Goal: Information Seeking & Learning: Learn about a topic

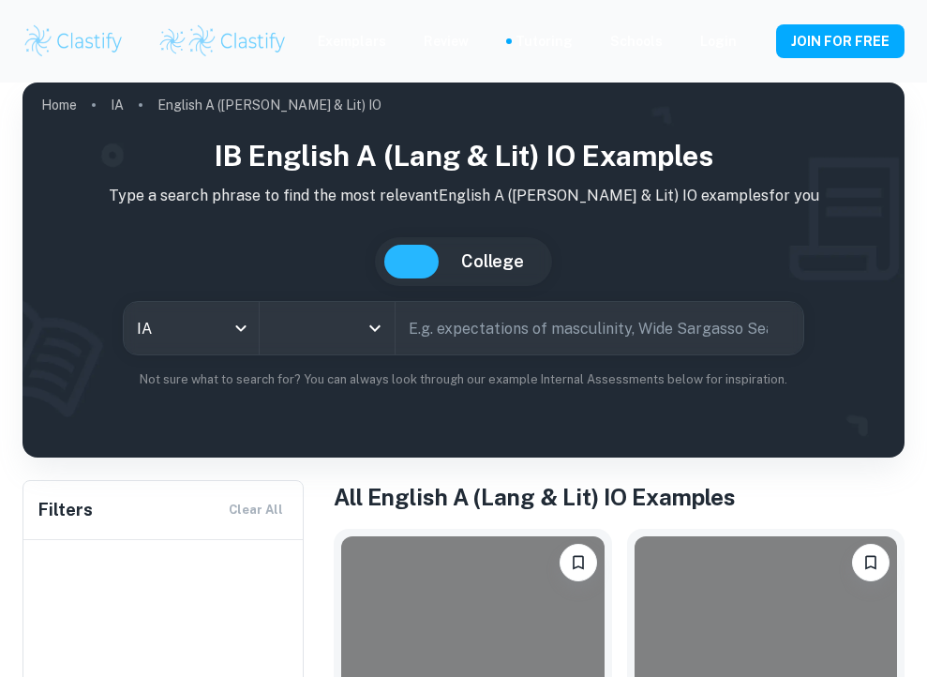
scroll to position [265, 0]
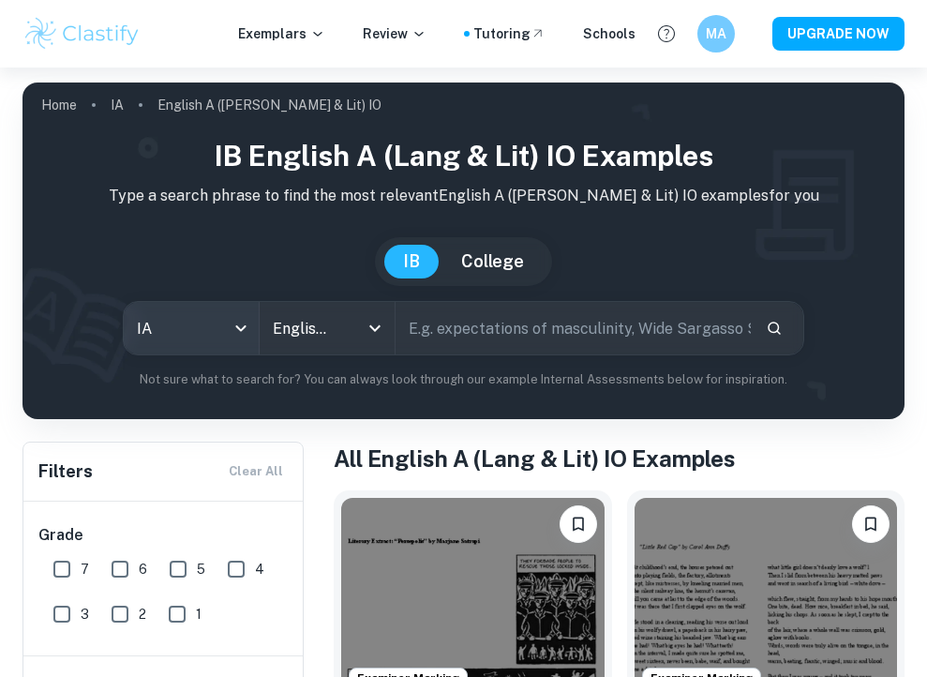
click at [249, 320] on body "We value your privacy We use cookies to enhance your browsing experience, serve…" at bounding box center [463, 405] width 927 height 677
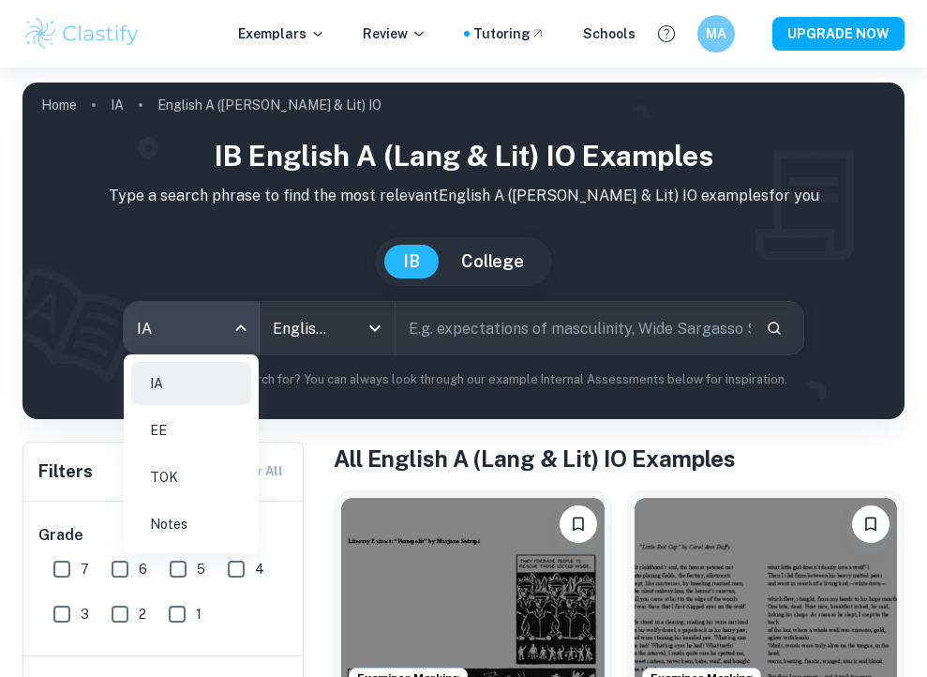
click at [247, 320] on div at bounding box center [463, 338] width 927 height 677
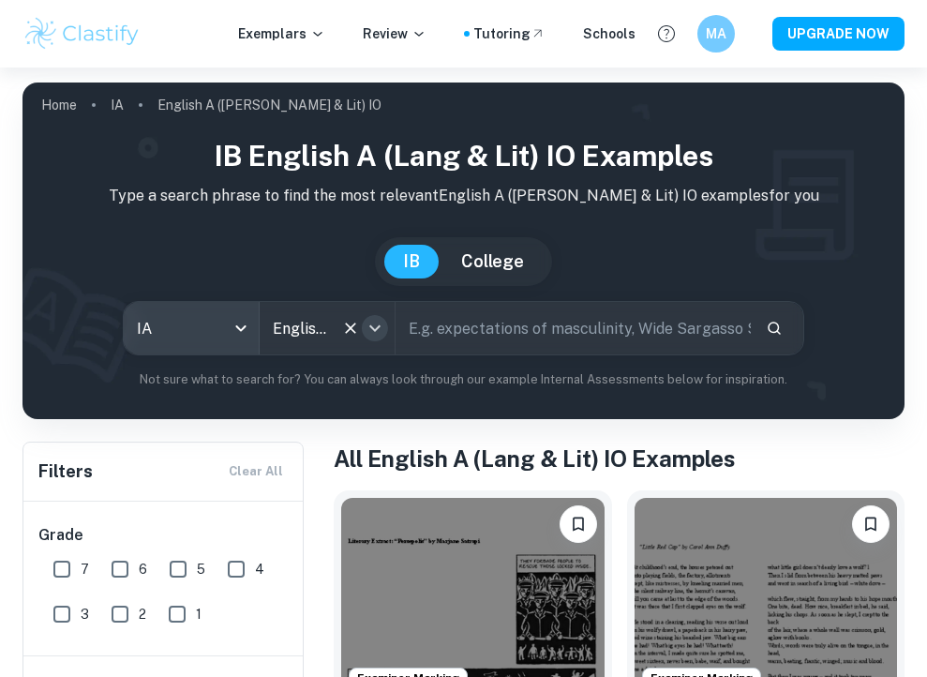
click at [376, 325] on icon "Open" at bounding box center [375, 328] width 22 height 22
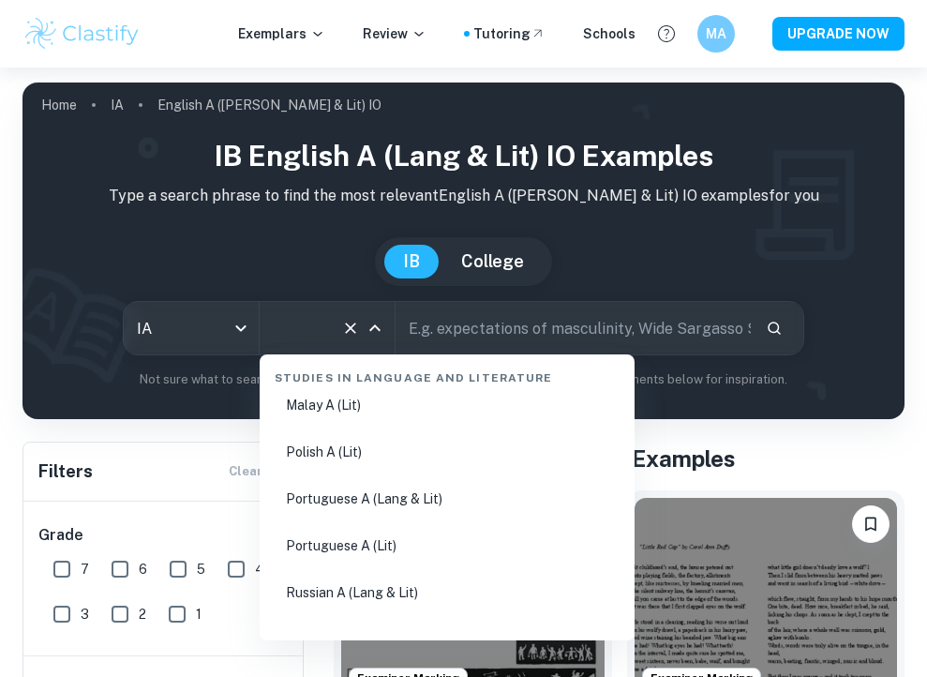
scroll to position [856, 0]
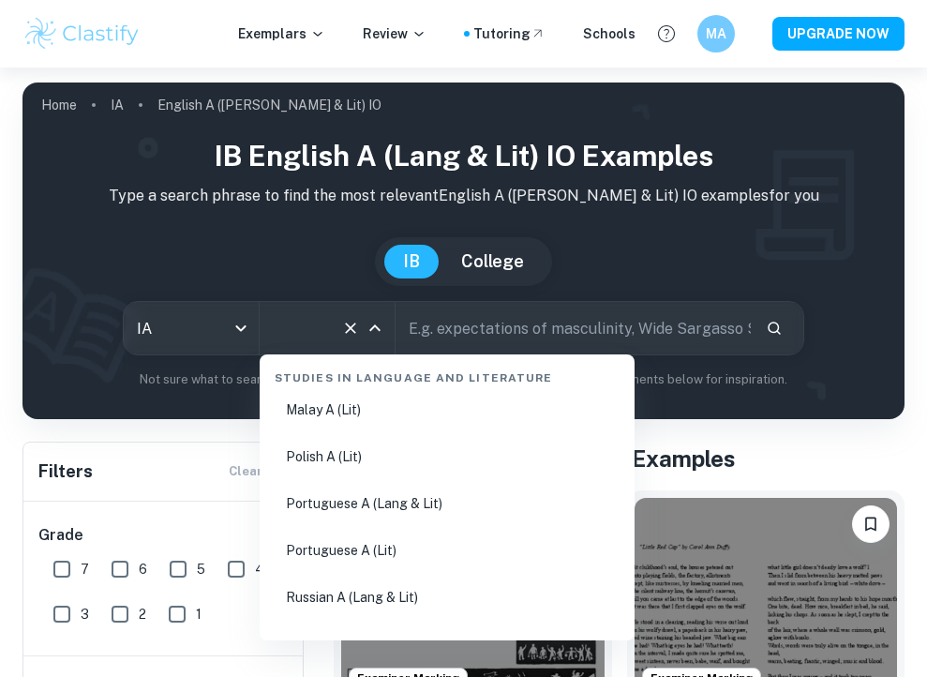
click at [331, 454] on li "Polish A (Lit)" at bounding box center [447, 456] width 360 height 43
type input "Polish A (Lit)"
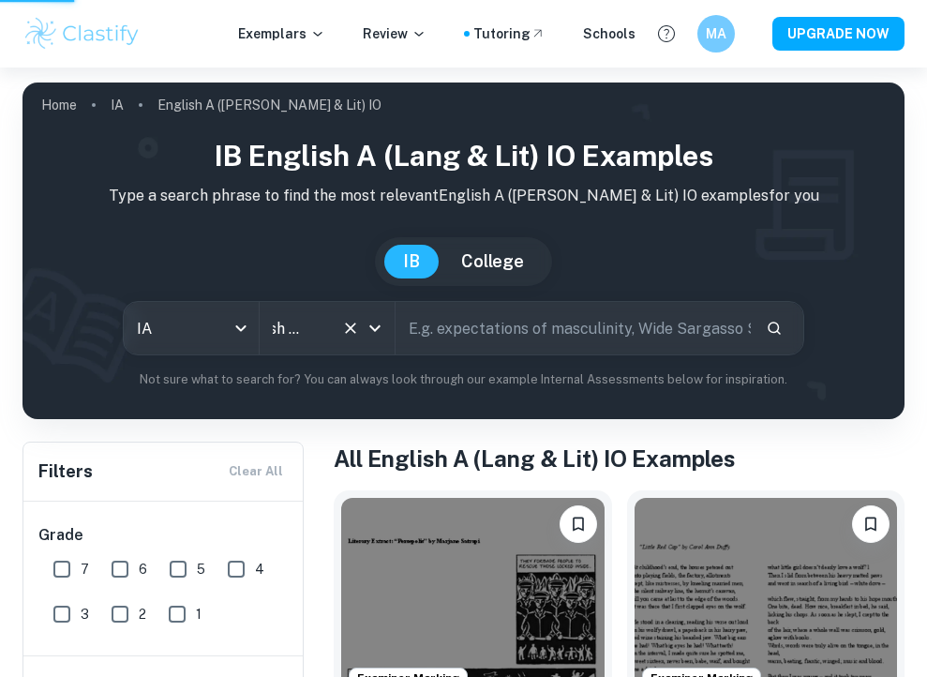
scroll to position [0, 30]
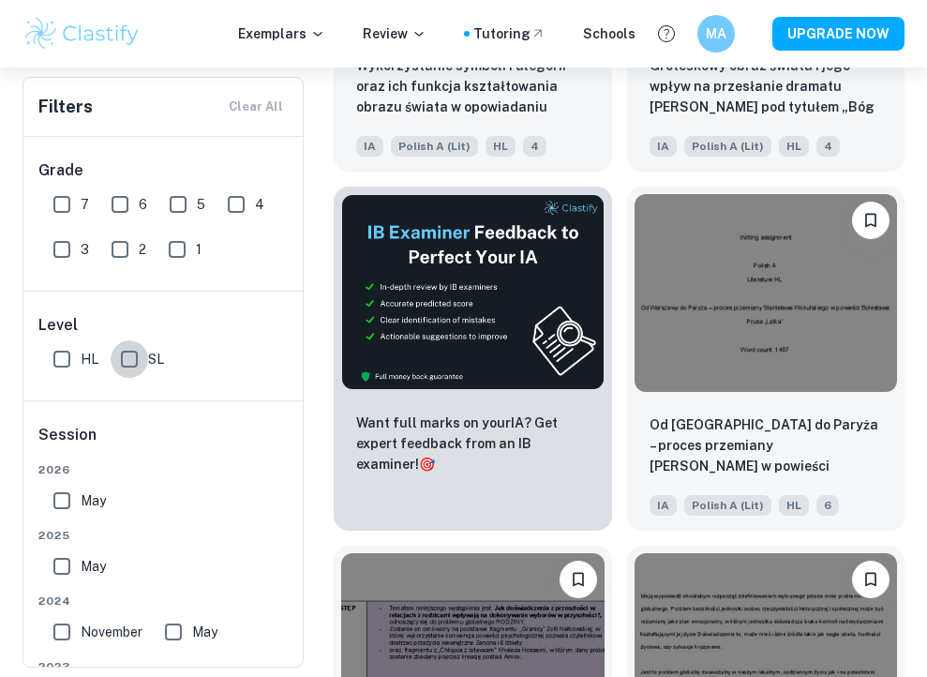
click at [127, 350] on input "SL" at bounding box center [129, 358] width 37 height 37
checkbox input "true"
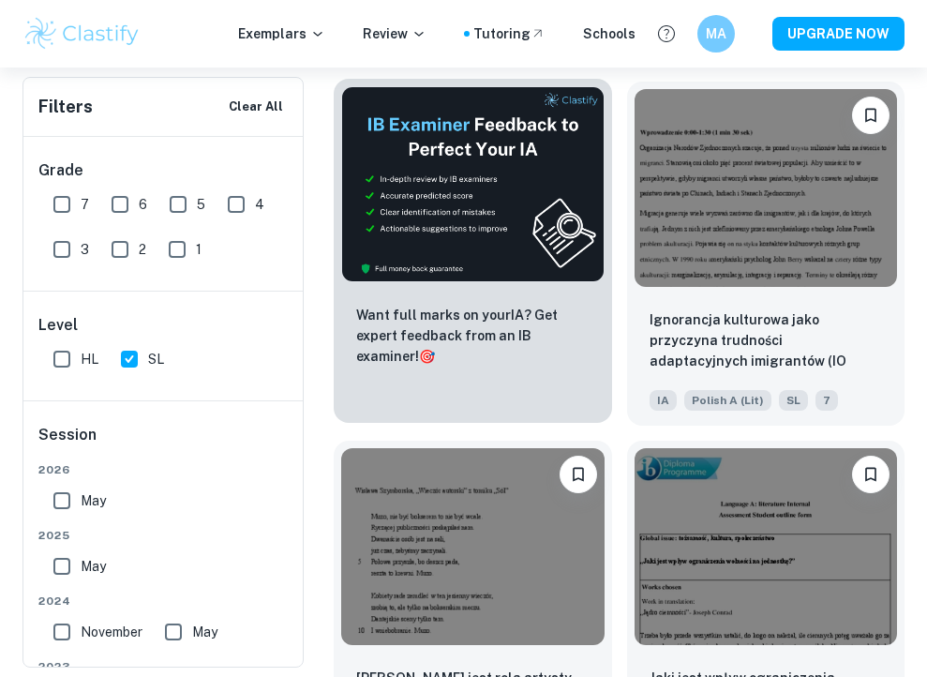
scroll to position [816, 0]
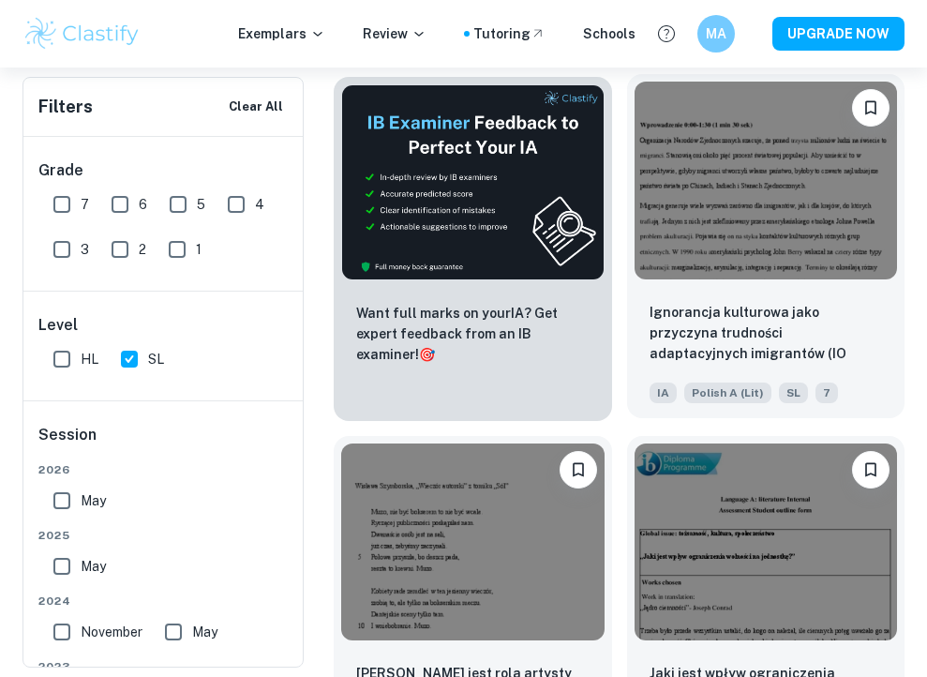
click at [818, 244] on img at bounding box center [765, 180] width 263 height 197
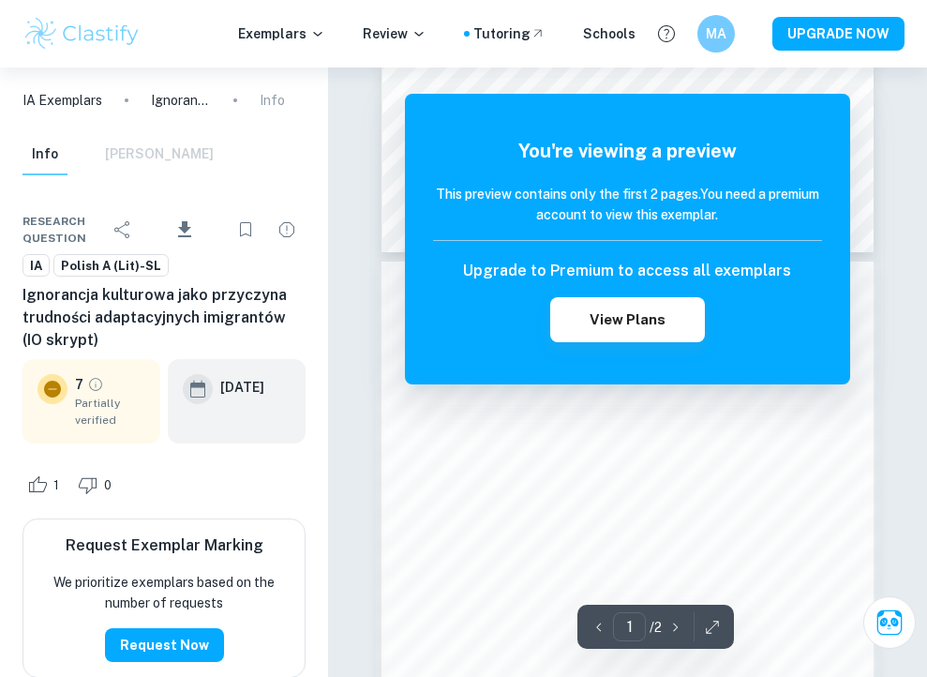
scroll to position [809, 0]
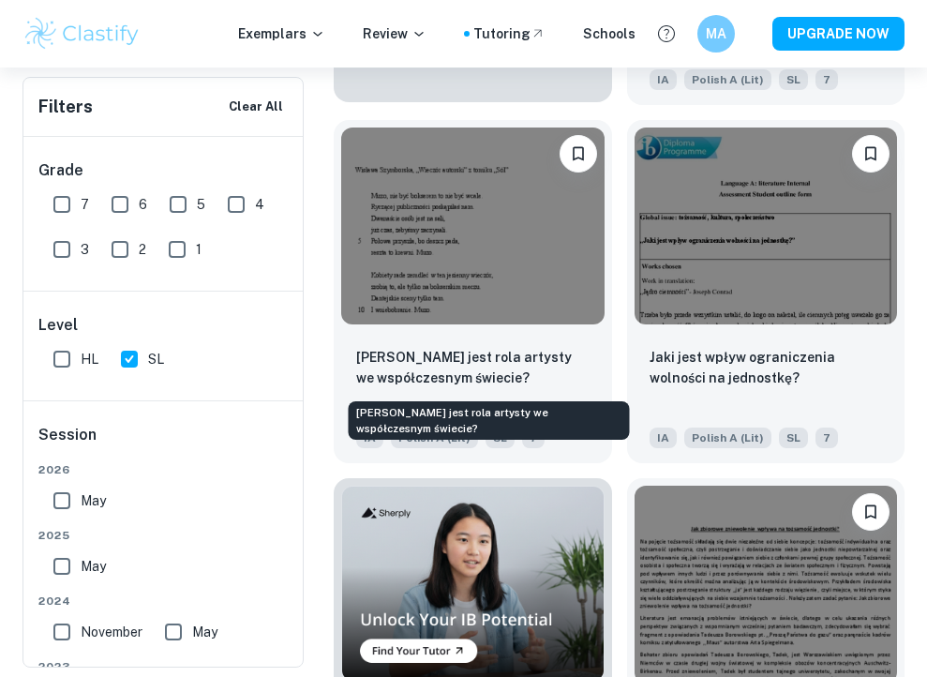
scroll to position [1134, 0]
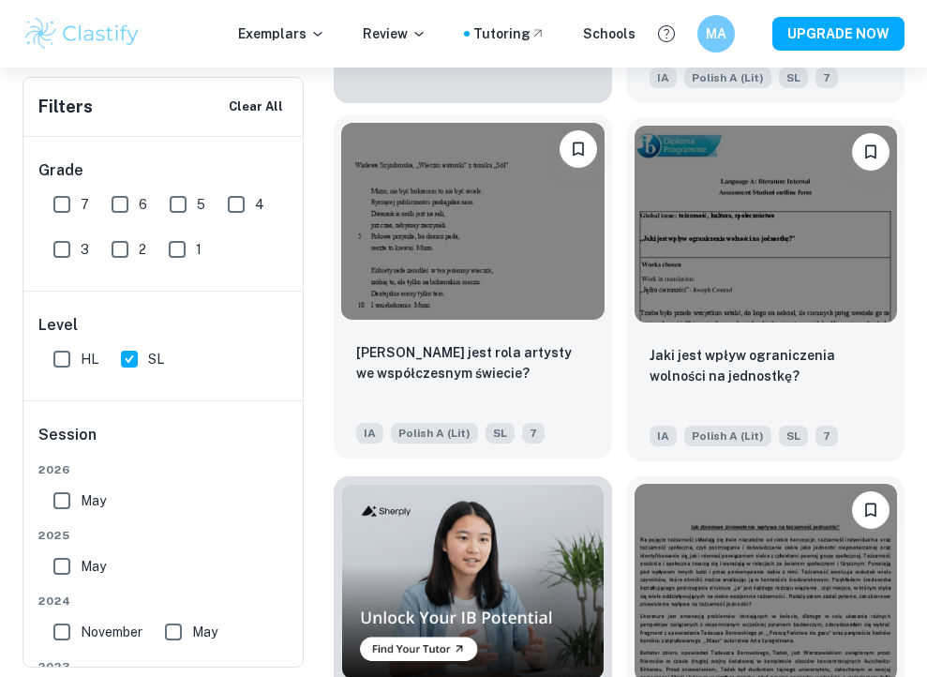
click at [535, 294] on img at bounding box center [472, 221] width 263 height 197
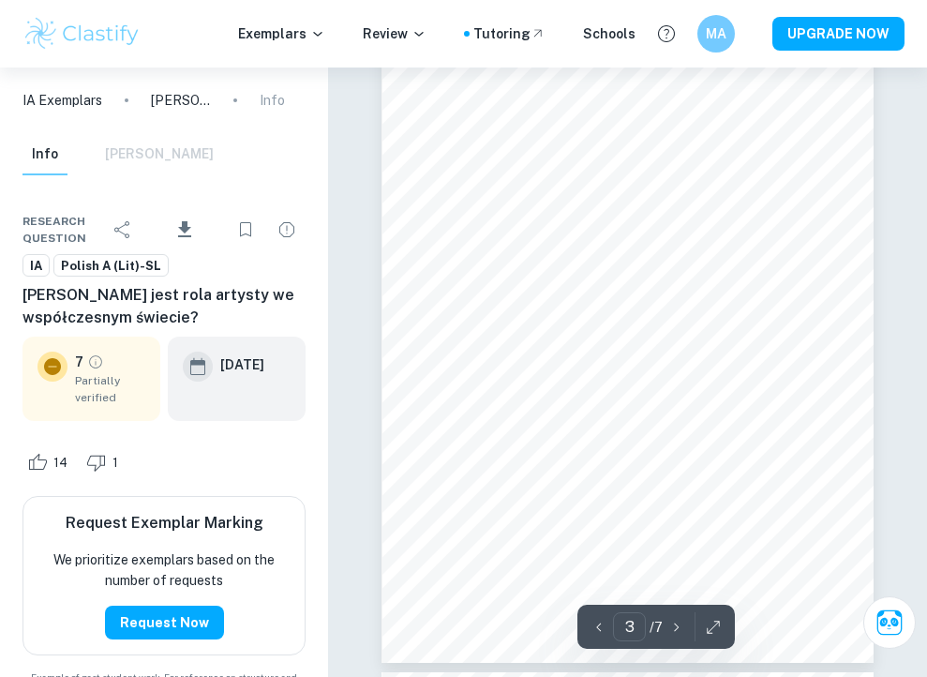
scroll to position [1694, 0]
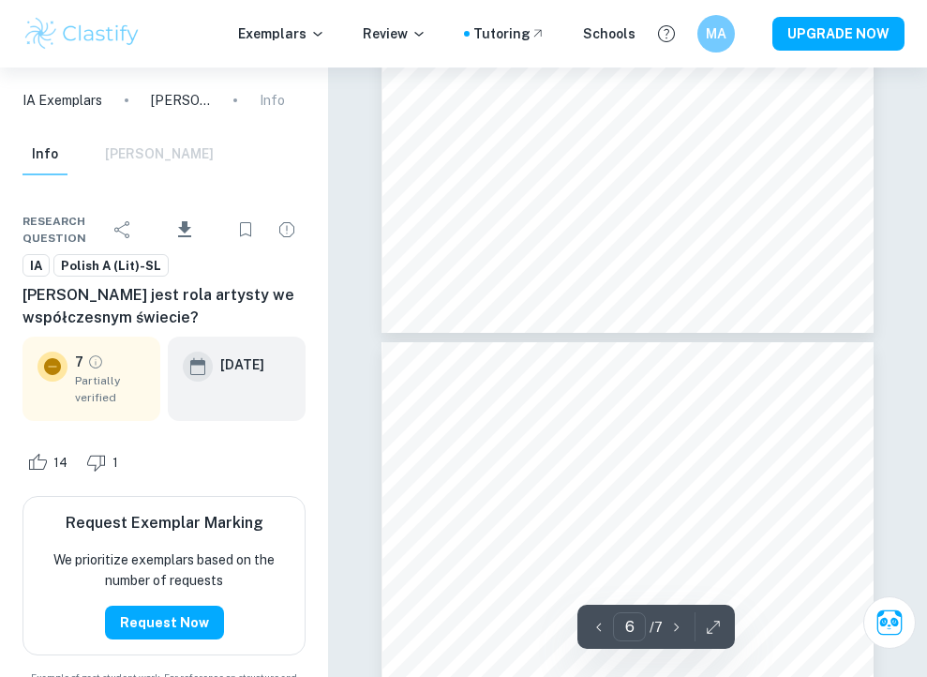
type input "7"
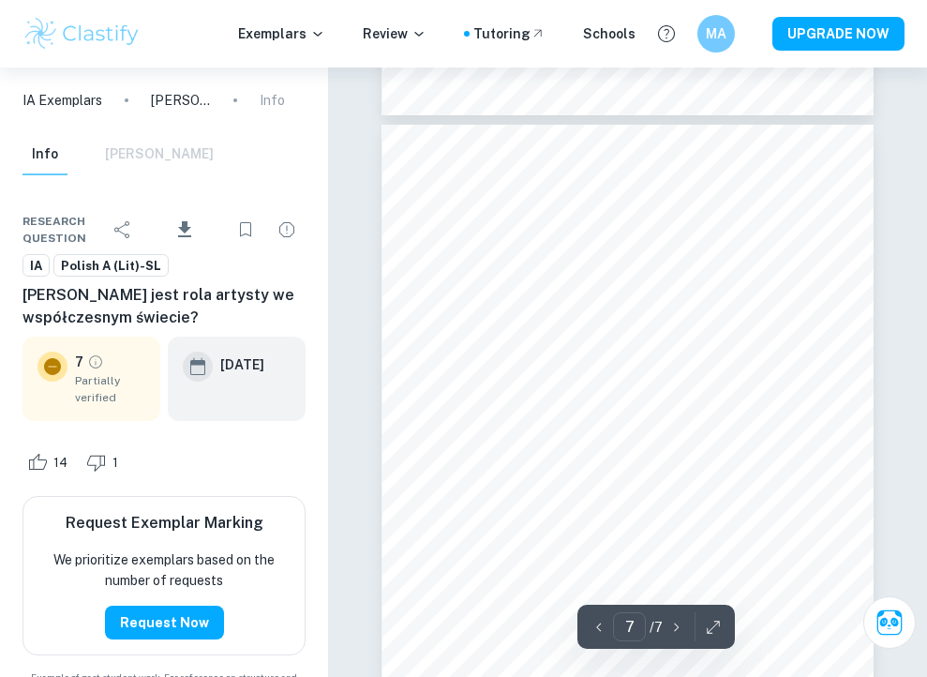
scroll to position [4346, 0]
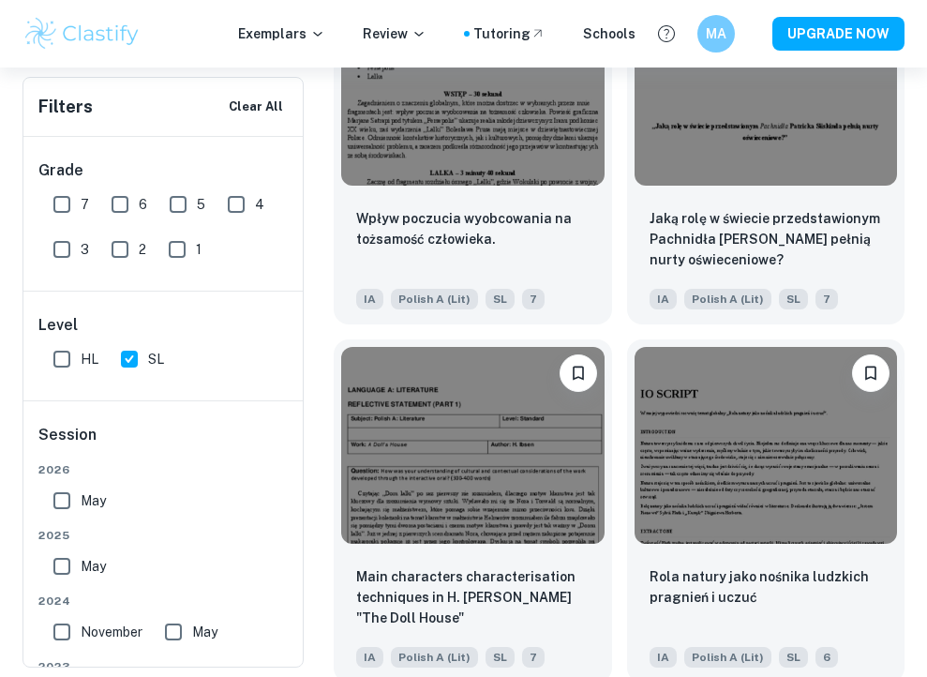
scroll to position [1993, 0]
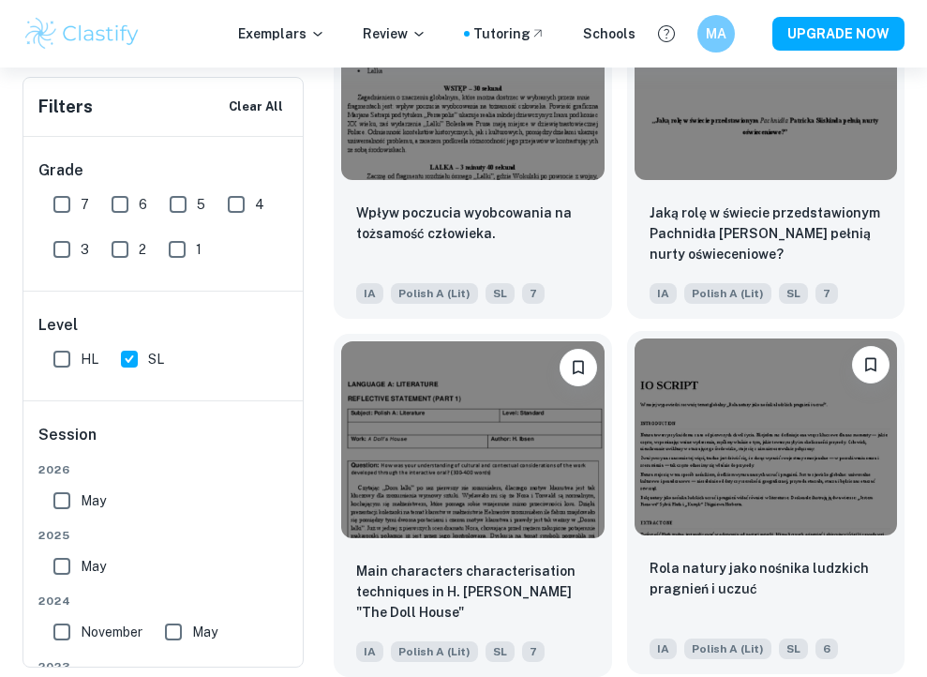
click at [701, 422] on img at bounding box center [765, 436] width 263 height 197
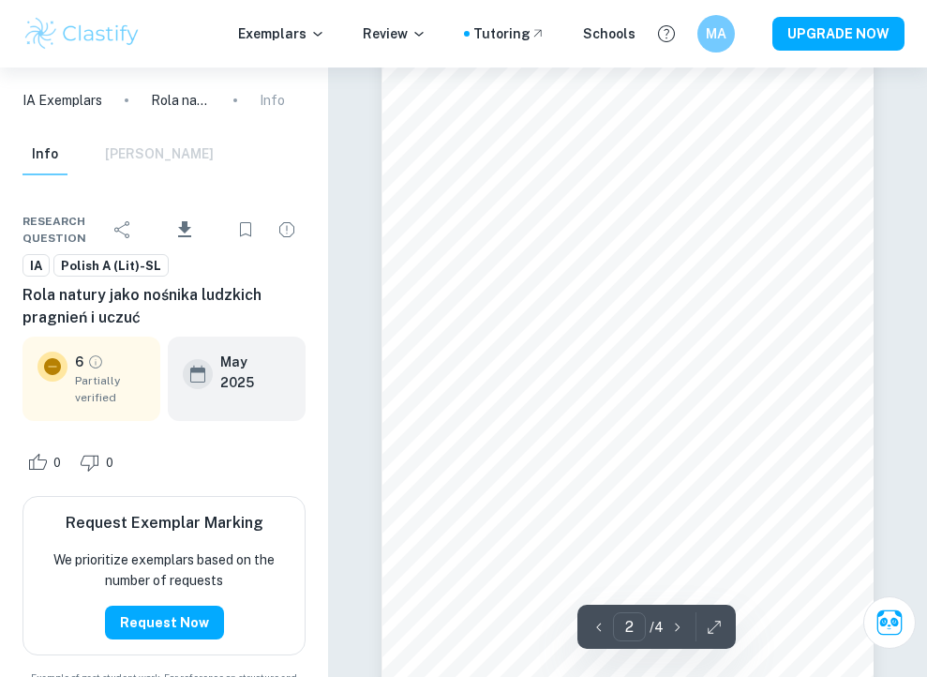
scroll to position [941, 0]
type input "4"
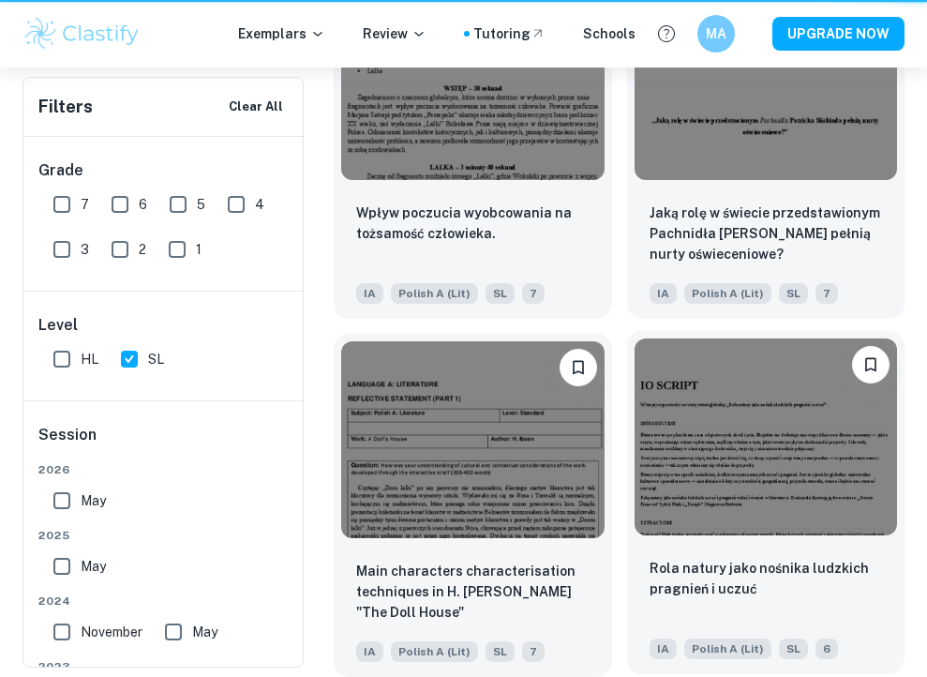
scroll to position [1993, 0]
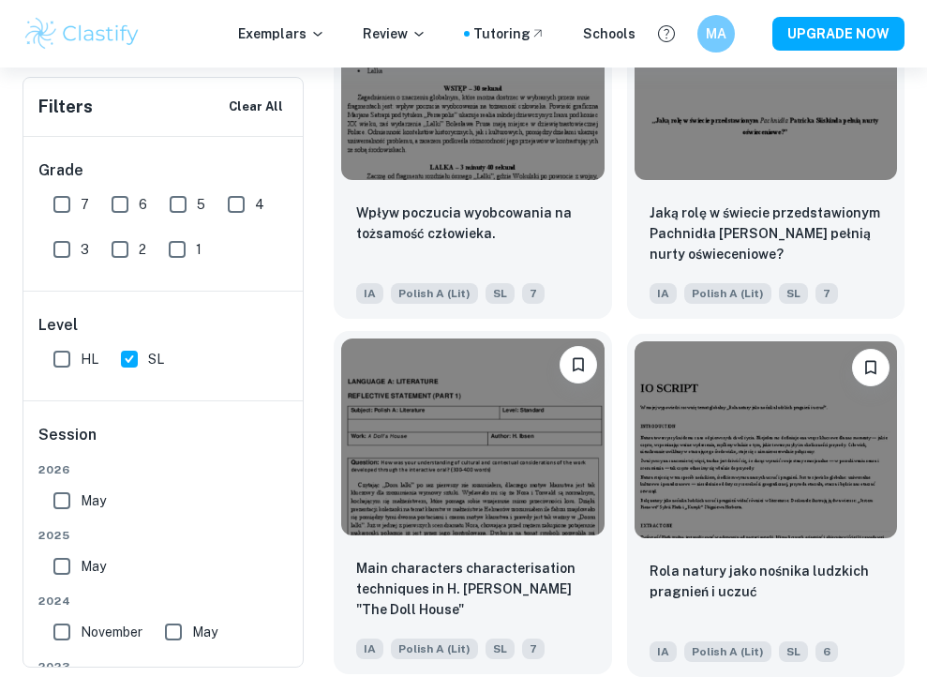
click at [507, 477] on img at bounding box center [472, 436] width 263 height 197
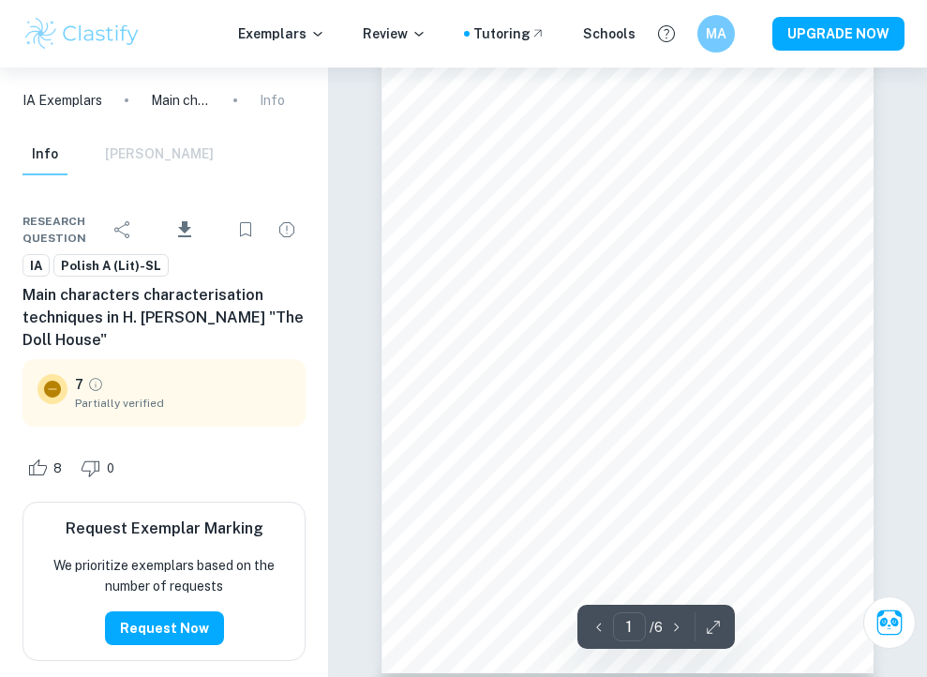
scroll to position [112, 0]
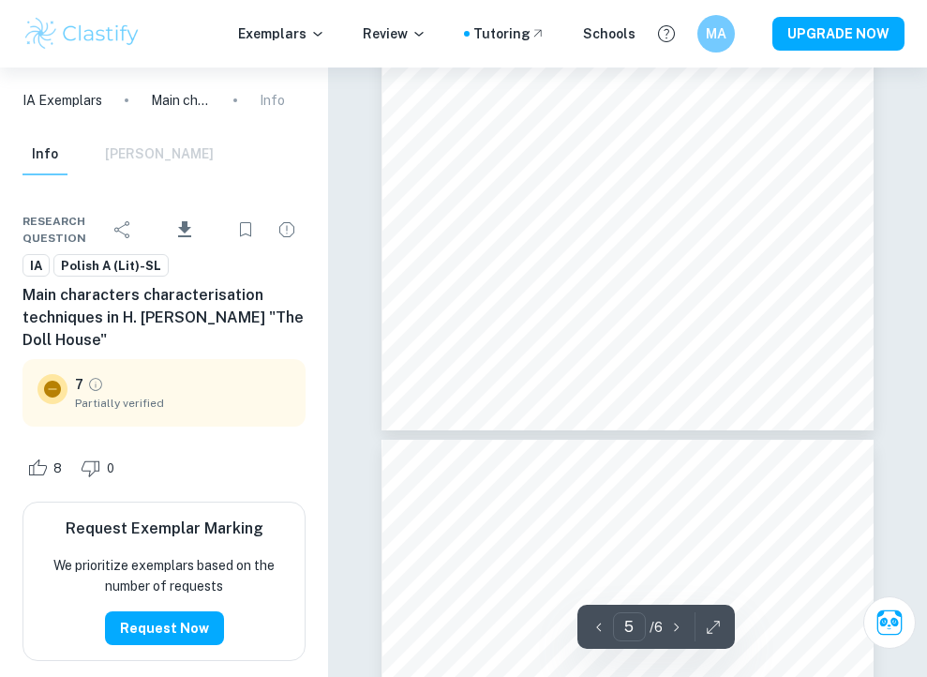
type input "6"
